Goal: Information Seeking & Learning: Check status

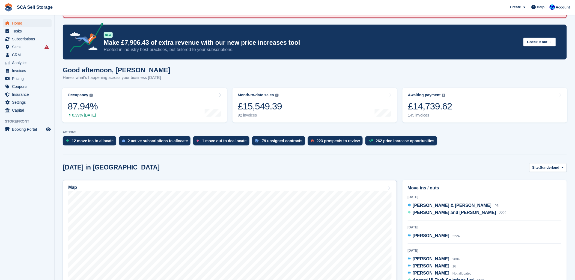
scroll to position [91, 0]
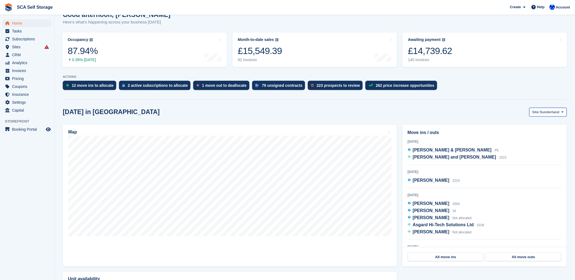
click at [545, 113] on span "Sunderland" at bounding box center [550, 111] width 20 height 5
click at [531, 135] on link "[GEOGRAPHIC_DATA]" at bounding box center [539, 135] width 49 height 10
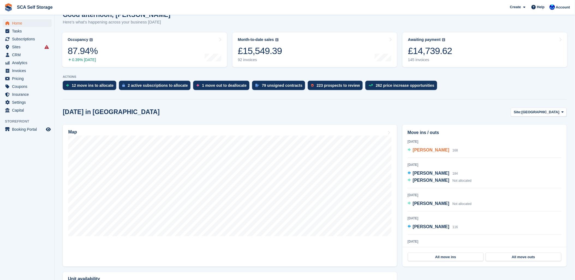
click at [425, 151] on span "Robert Scaife" at bounding box center [431, 150] width 37 height 5
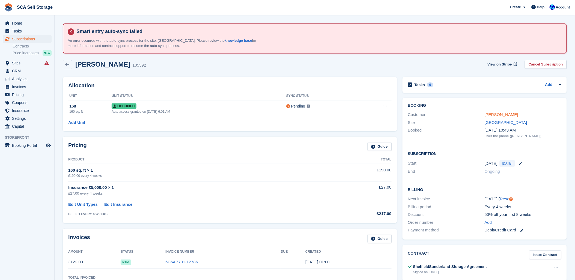
click at [490, 115] on link "[PERSON_NAME]" at bounding box center [502, 114] width 34 height 5
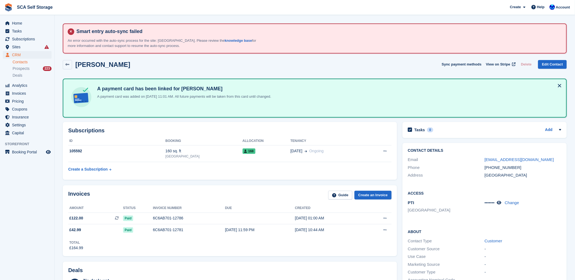
click at [294, 175] on div "Subscriptions ID Booking Allocation Tenancy 105592 160 sq. ft Sheffield 168 03 …" at bounding box center [230, 151] width 334 height 58
click at [249, 63] on div "Robert Scaife Sync payment methods View on Stripe Delete Edit Contact" at bounding box center [315, 64] width 504 height 9
drag, startPoint x: 395, startPoint y: 64, endPoint x: 544, endPoint y: 90, distance: 151.5
click at [398, 65] on div "Robert Scaife Sync payment methods View on Stripe Delete Edit Contact" at bounding box center [315, 64] width 504 height 9
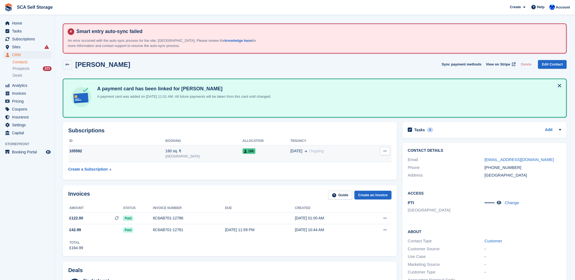
click at [269, 153] on td "168" at bounding box center [267, 153] width 48 height 17
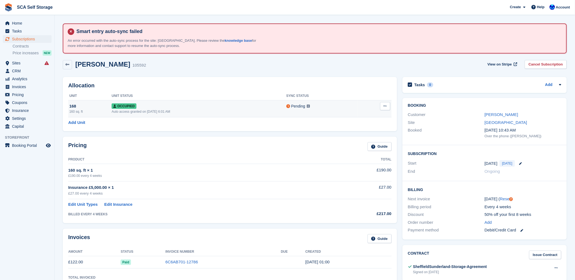
click at [307, 104] on span at bounding box center [308, 106] width 3 height 4
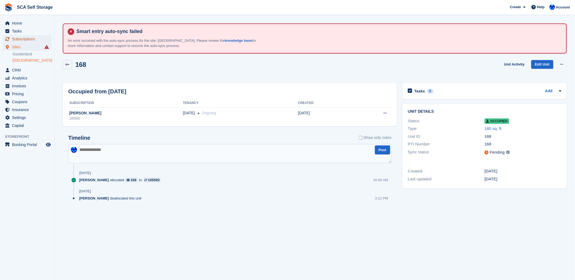
click at [20, 42] on span "Subscriptions" at bounding box center [28, 39] width 33 height 8
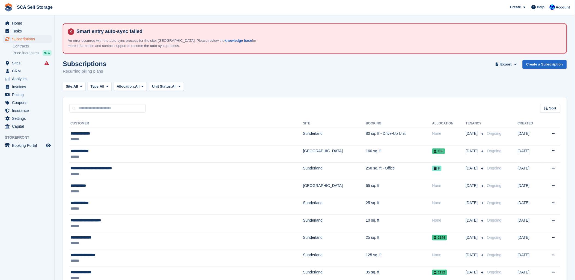
click at [291, 80] on div "Subscriptions Recurring billing plans Export Export Subscriptions Export a CSV …" at bounding box center [315, 70] width 504 height 21
drag, startPoint x: 95, startPoint y: 113, endPoint x: 94, endPoint y: 110, distance: 3.2
click at [94, 110] on input "text" at bounding box center [107, 108] width 76 height 9
type input "****"
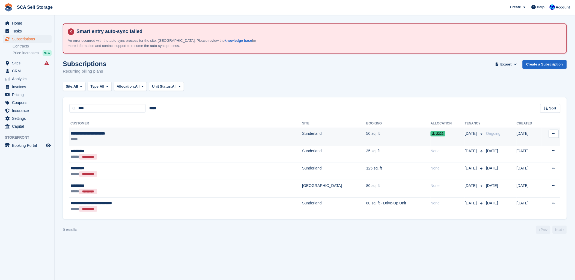
click at [117, 138] on div "*****" at bounding box center [141, 139] width 143 height 6
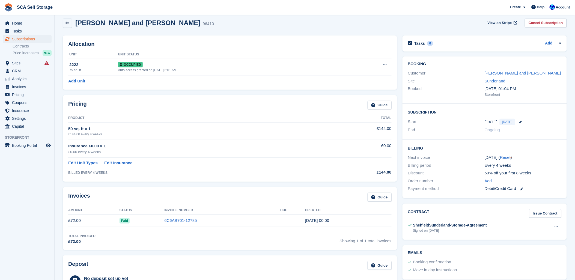
scroll to position [61, 0]
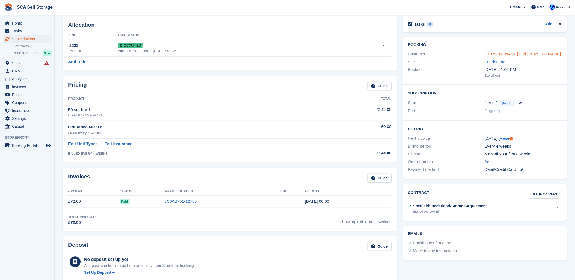
click at [512, 56] on link "[PERSON_NAME] and [PERSON_NAME]" at bounding box center [523, 54] width 76 height 5
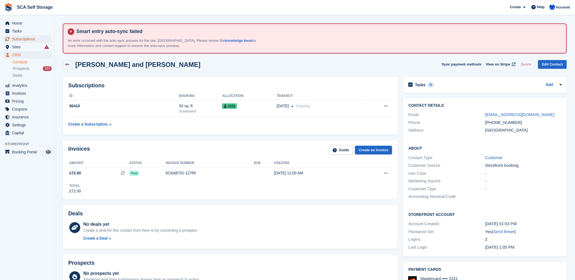
click at [18, 40] on span "Subscriptions" at bounding box center [28, 39] width 33 height 8
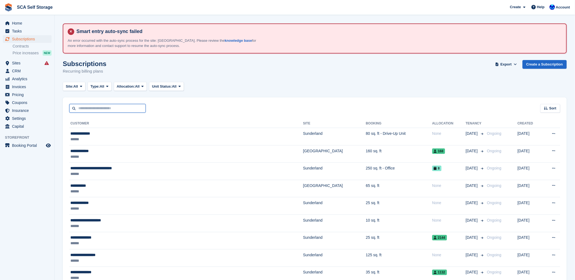
click at [79, 111] on input "text" at bounding box center [107, 108] width 76 height 9
click at [28, 71] on span "CRM" at bounding box center [28, 71] width 33 height 8
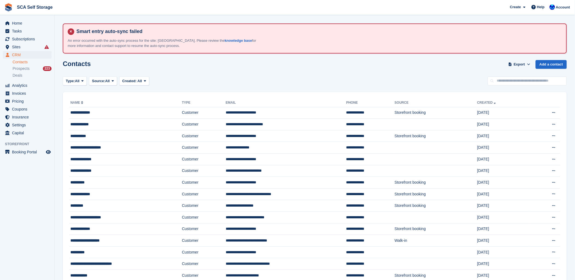
click at [23, 64] on link "Contacts" at bounding box center [32, 61] width 39 height 5
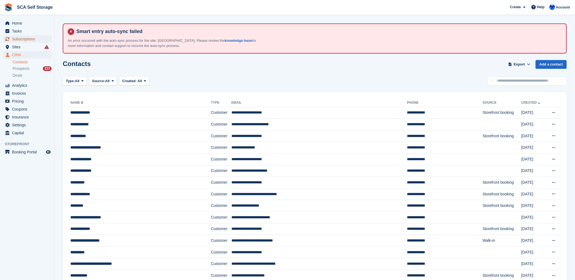
click at [11, 41] on link "Subscriptions" at bounding box center [27, 39] width 49 height 8
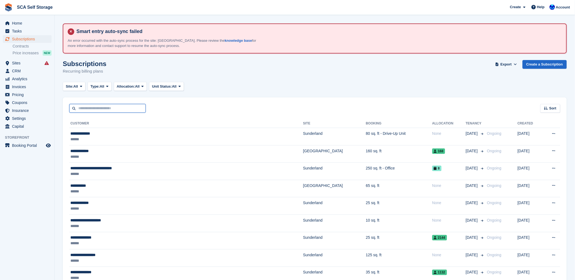
click at [98, 107] on input "text" at bounding box center [107, 108] width 76 height 9
type input "****"
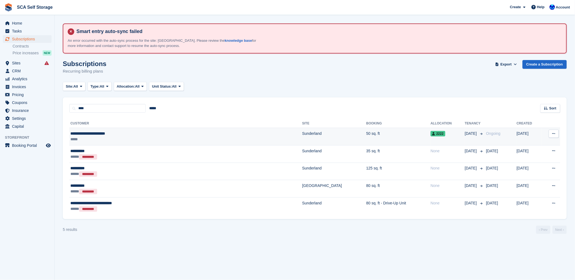
click at [137, 138] on div "*****" at bounding box center [141, 139] width 143 height 6
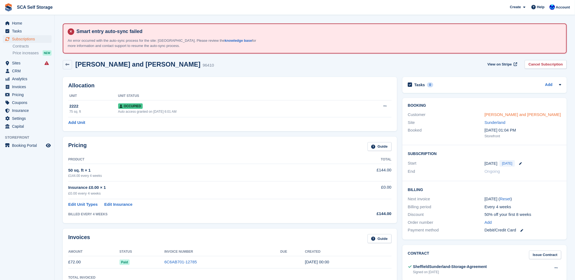
click at [503, 117] on link "Arla Kayne and Josie Ball" at bounding box center [523, 114] width 76 height 5
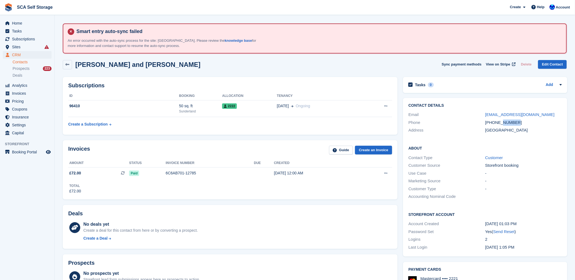
drag, startPoint x: 517, startPoint y: 122, endPoint x: 501, endPoint y: 123, distance: 16.1
click at [501, 123] on div "+447954176913" at bounding box center [523, 123] width 77 height 6
copy div "176913"
click at [266, 65] on div "Arla Kayne and Josie Ball Sync payment methods View on Stripe Delete Edit Conta…" at bounding box center [315, 64] width 504 height 9
click at [242, 61] on div "Arla Kayne and Josie Ball Sync payment methods View on Stripe Delete Edit Conta…" at bounding box center [315, 64] width 504 height 9
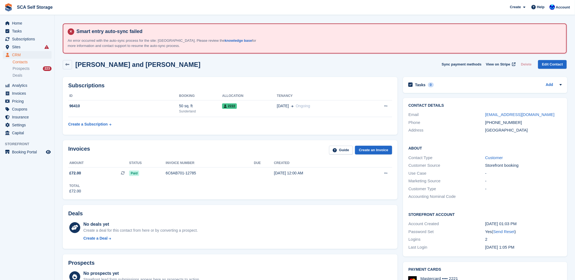
click at [291, 222] on div "No deals yet Create a deal for this contact from here or by converting a prospe…" at bounding box center [237, 232] width 309 height 22
click at [29, 34] on span "Tasks" at bounding box center [28, 31] width 33 height 8
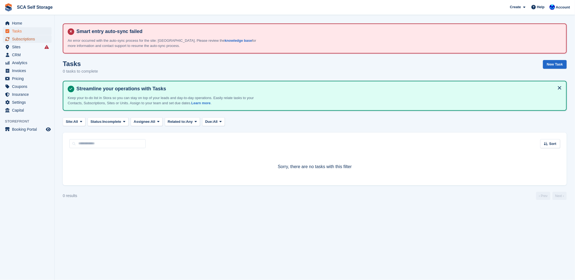
click at [17, 38] on span "Subscriptions" at bounding box center [28, 39] width 33 height 8
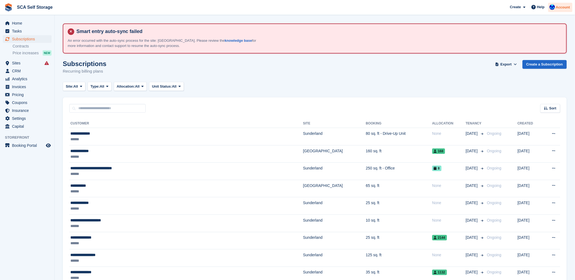
click at [557, 8] on div "Account" at bounding box center [560, 8] width 24 height 10
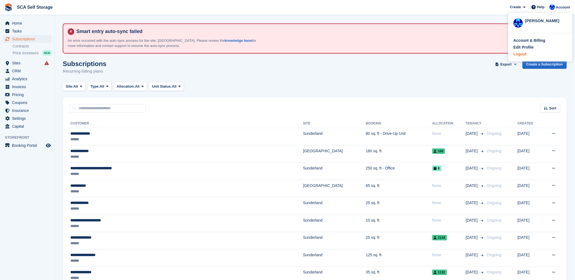
click at [524, 52] on div "Logout" at bounding box center [519, 54] width 13 height 6
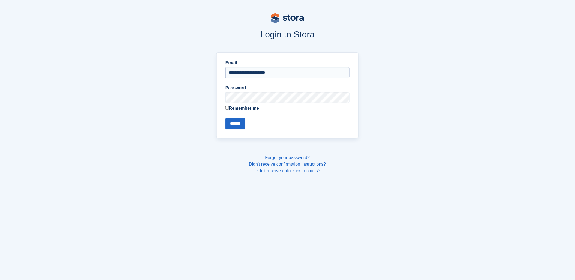
drag, startPoint x: 244, startPoint y: 71, endPoint x: 243, endPoint y: 75, distance: 3.6
click at [244, 71] on input "**********" at bounding box center [287, 72] width 124 height 11
type input "**********"
click at [240, 127] on input "******" at bounding box center [235, 123] width 20 height 11
